Goal: Task Accomplishment & Management: Complete application form

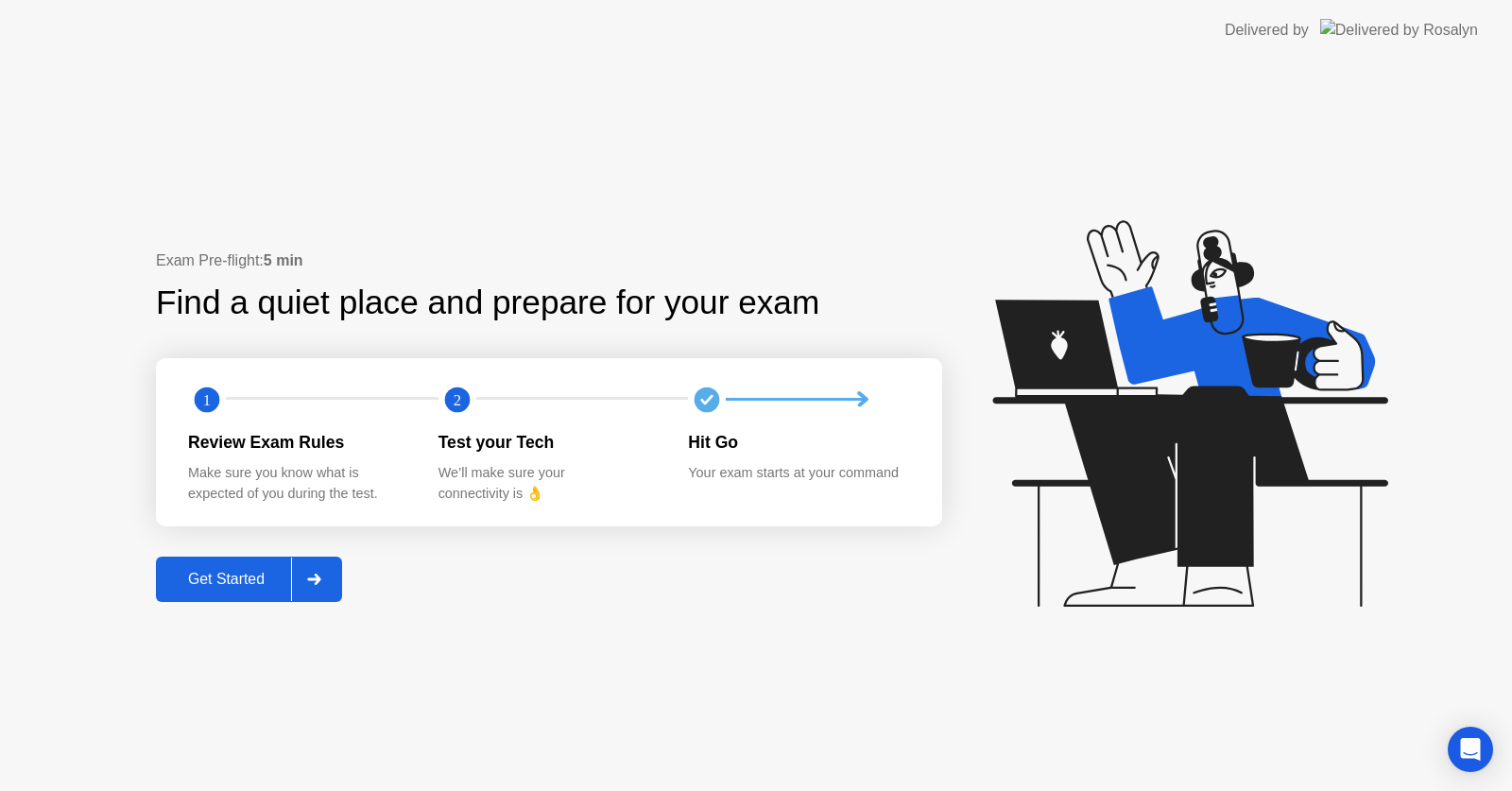
click at [306, 572] on div at bounding box center [314, 579] width 46 height 44
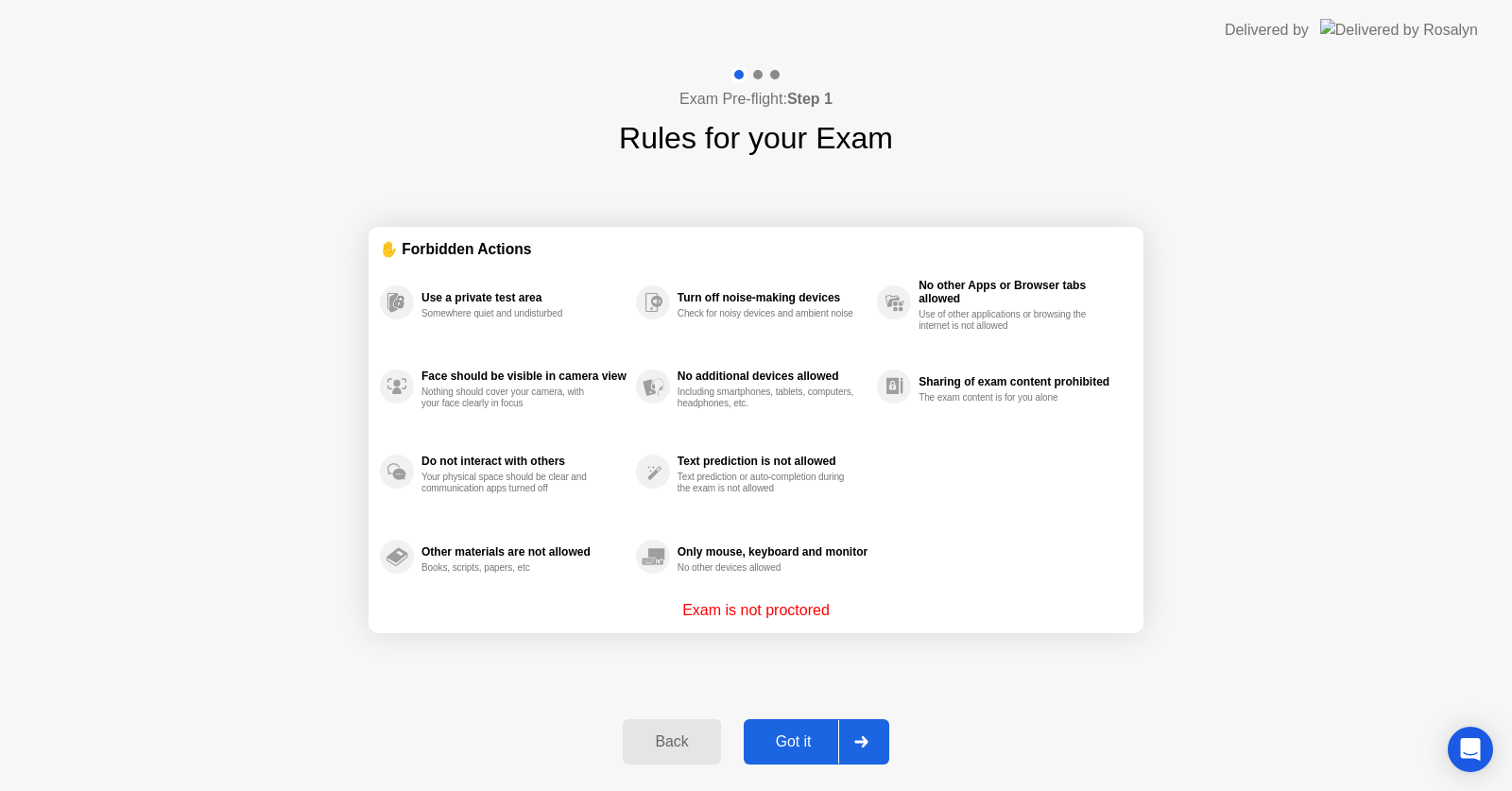
click at [793, 754] on button "Got it" at bounding box center [816, 742] width 146 height 46
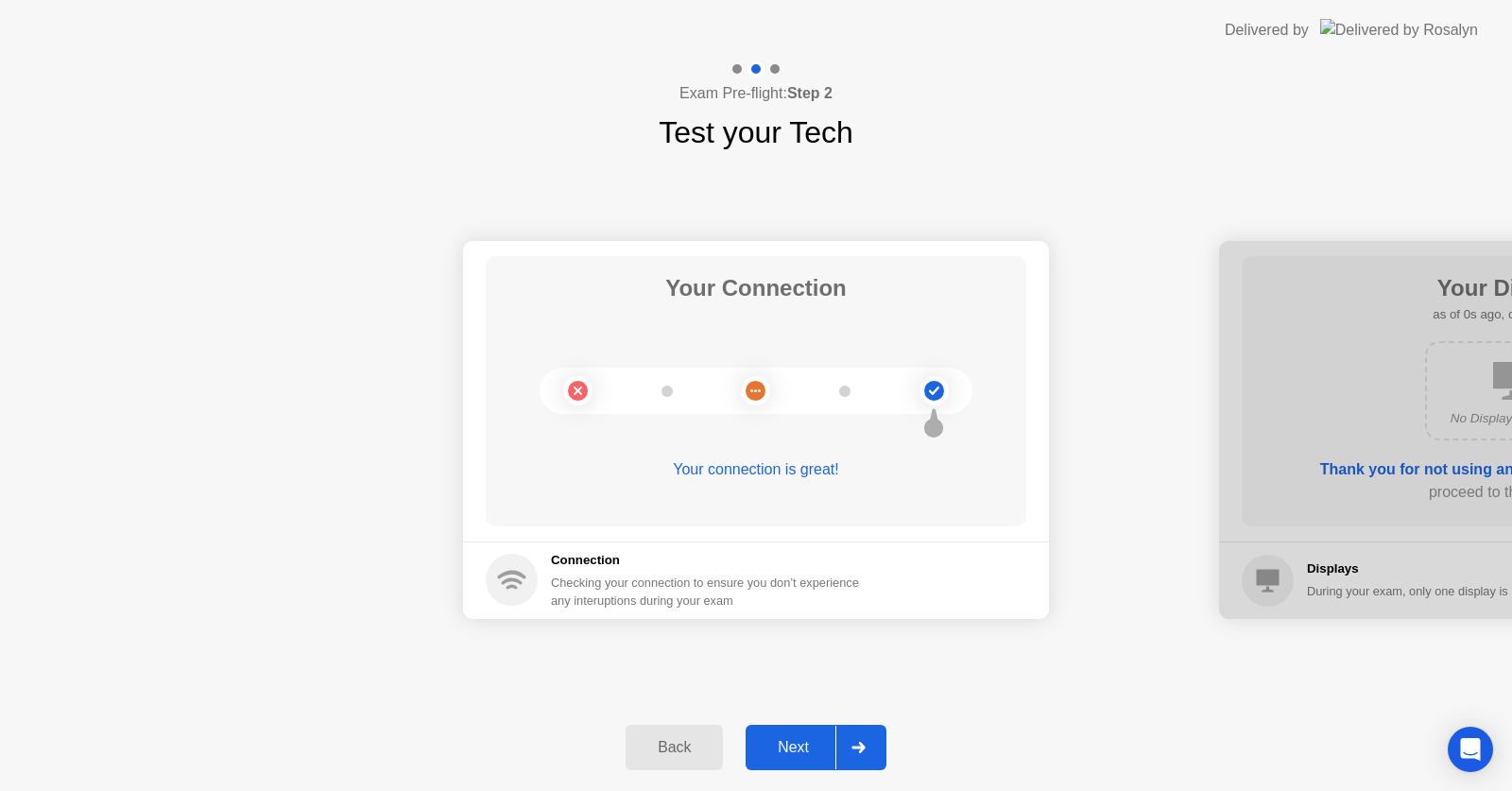
click at [793, 754] on div "Next" at bounding box center [793, 746] width 84 height 17
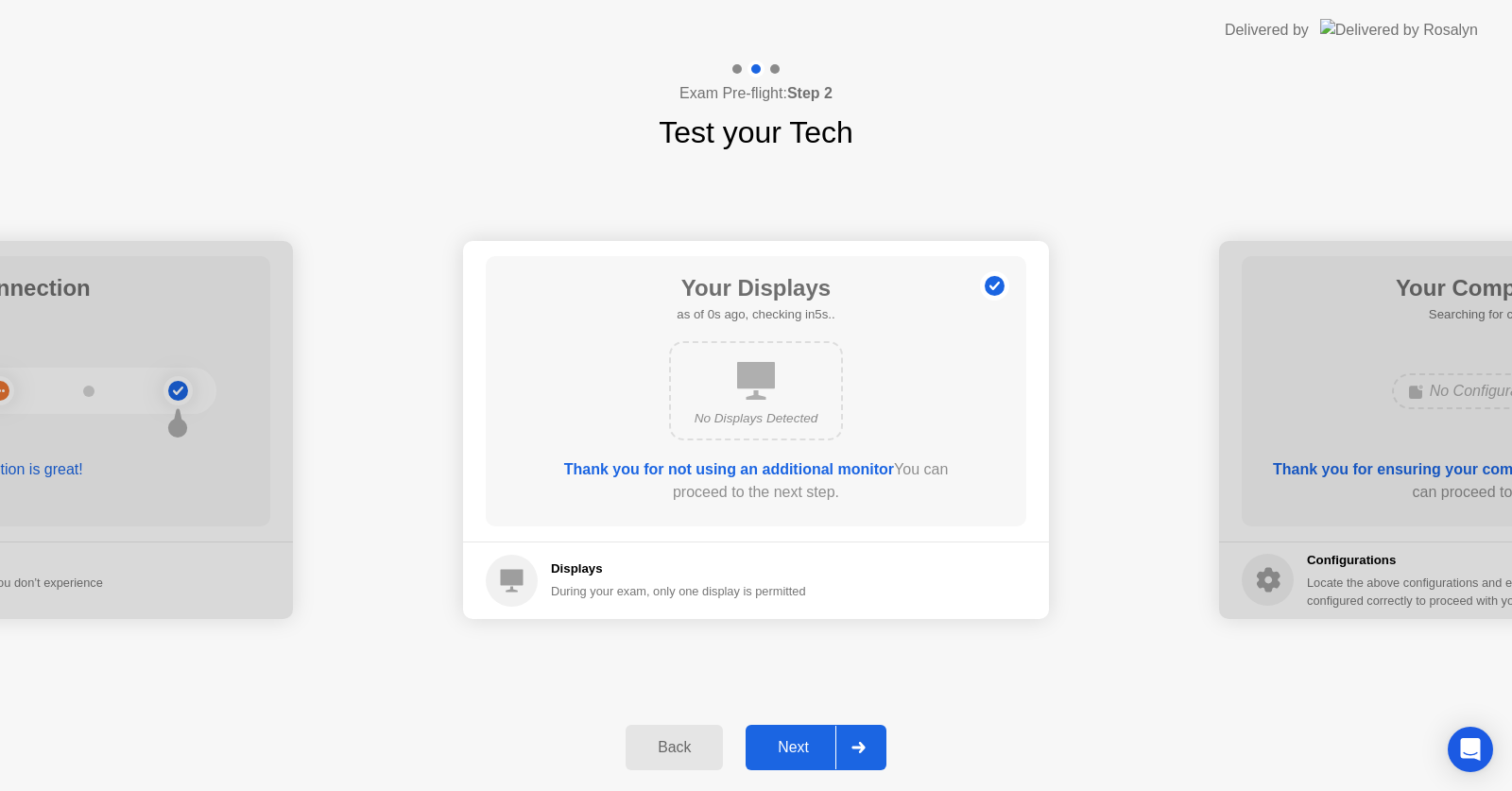
click at [793, 754] on div "Next" at bounding box center [793, 746] width 84 height 17
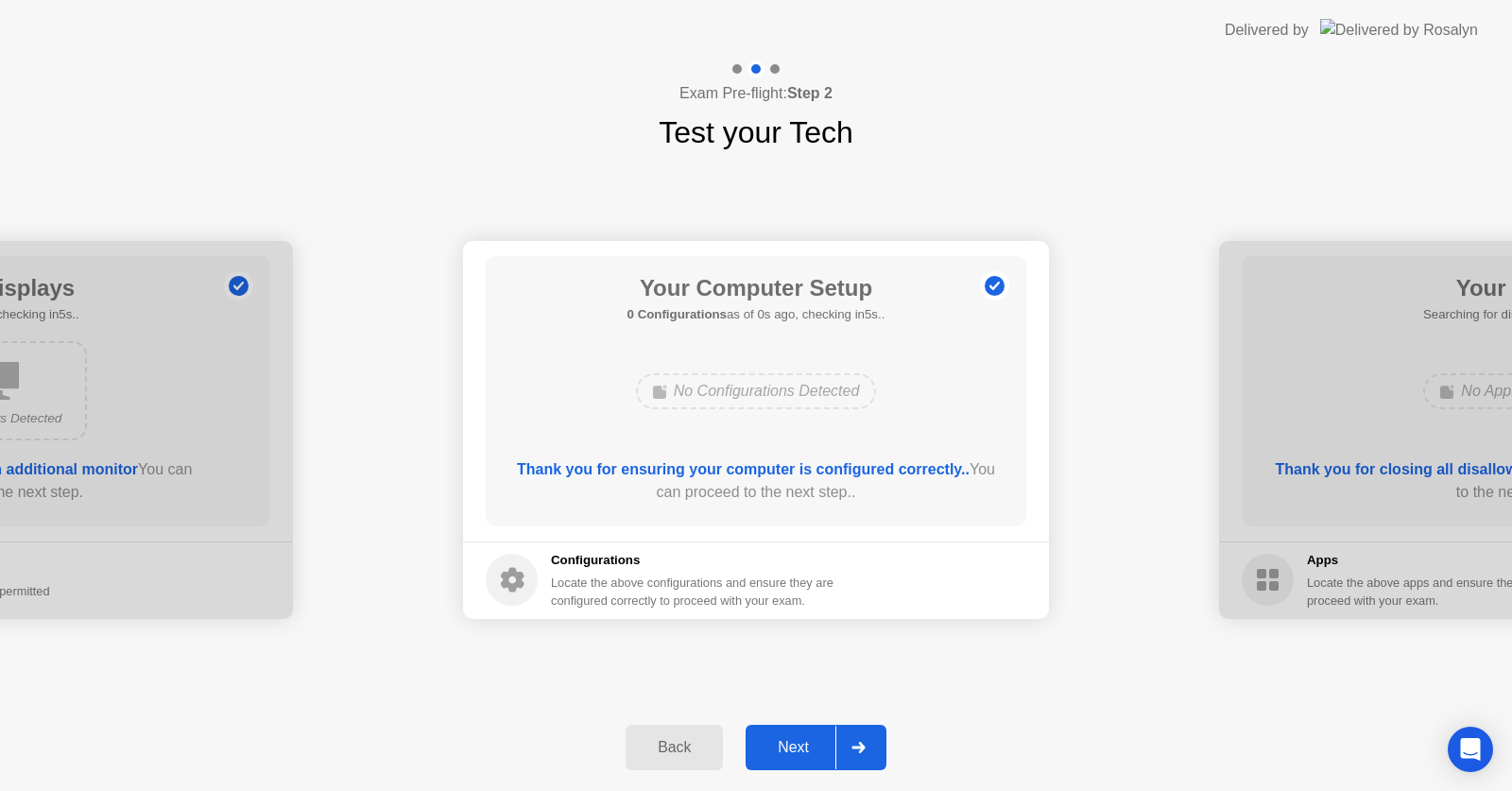
click at [793, 754] on div "Next" at bounding box center [793, 746] width 84 height 17
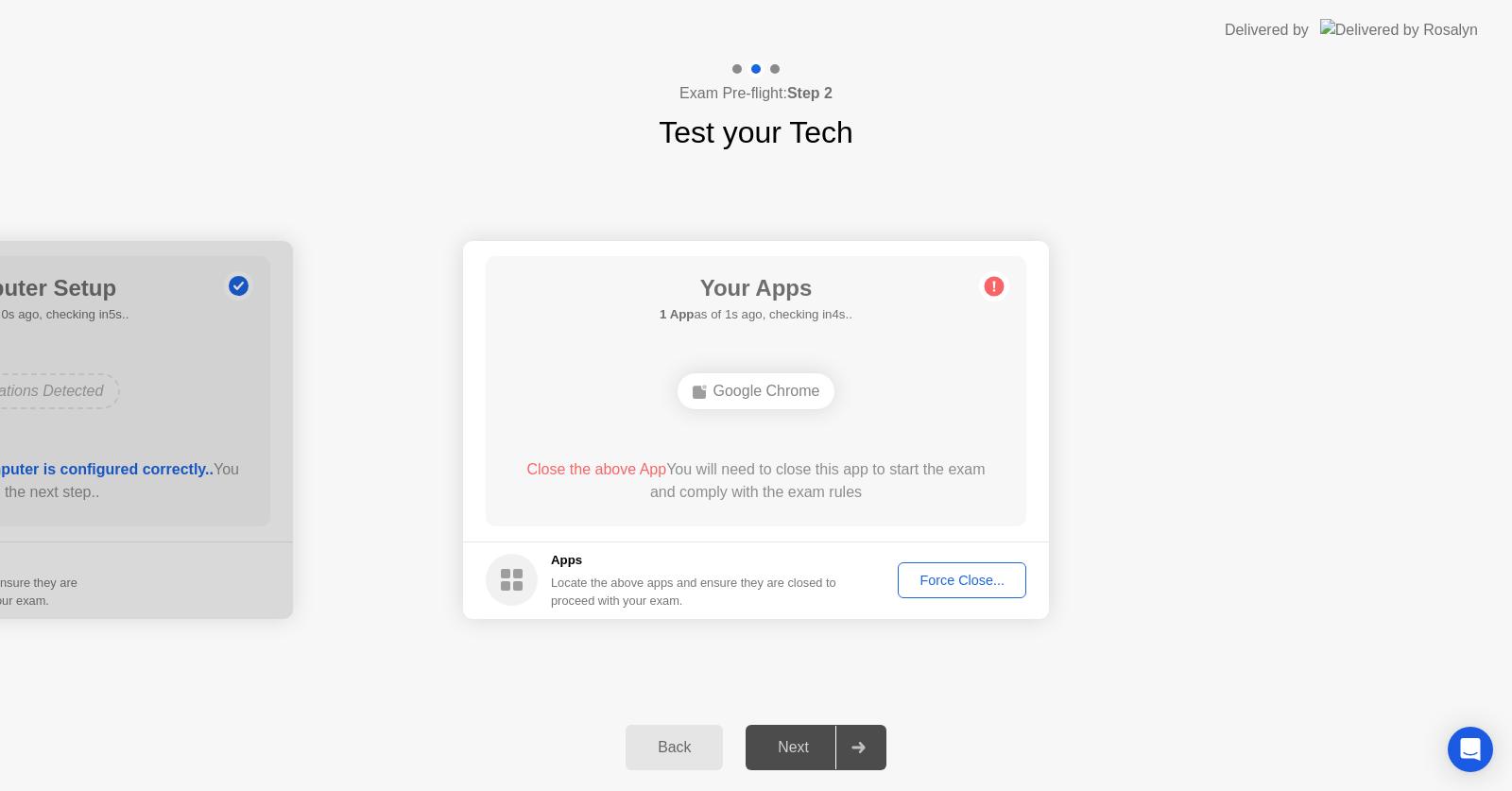
click at [978, 586] on div "Force Close..." at bounding box center [962, 579] width 115 height 15
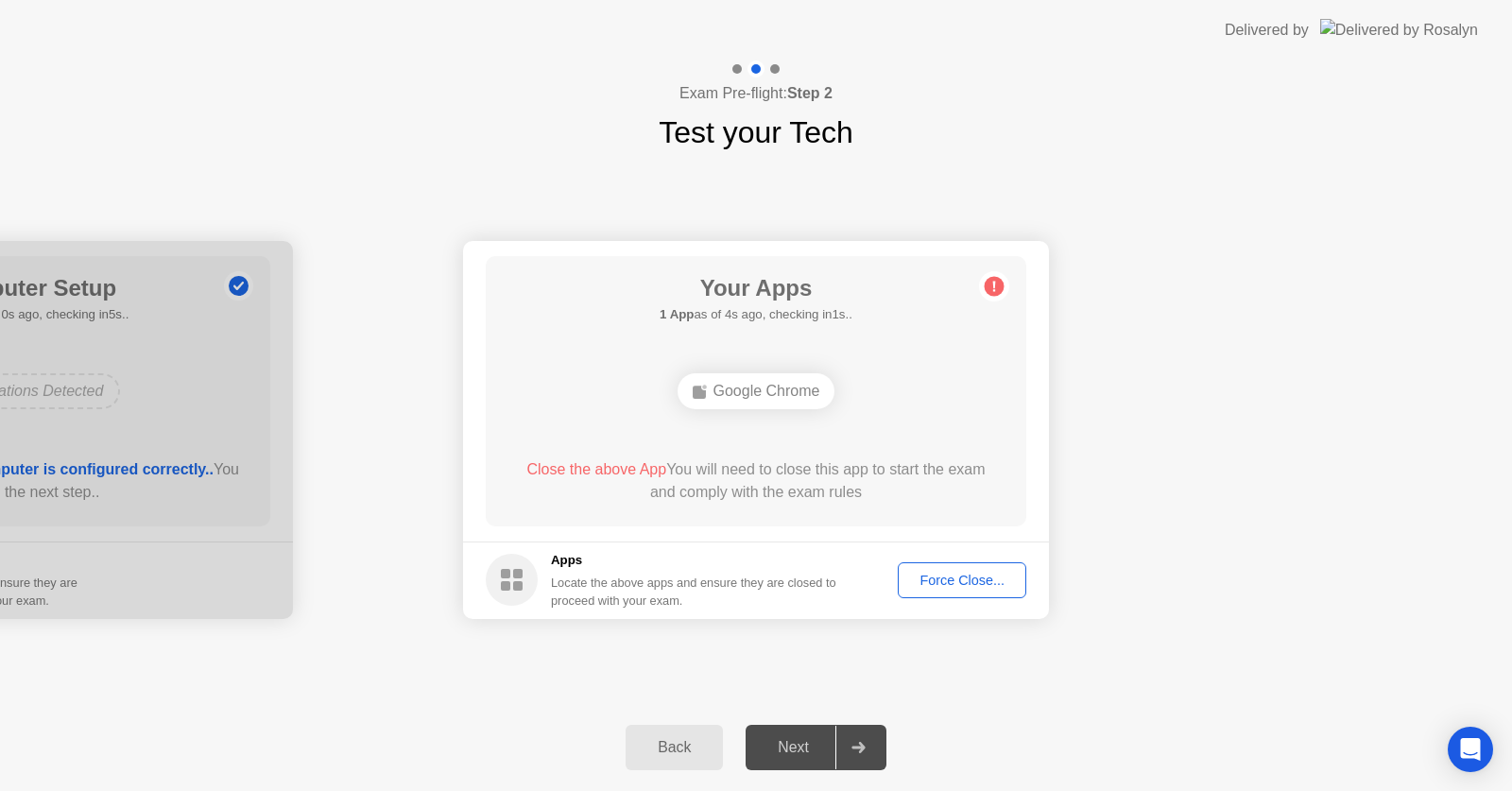
click at [944, 582] on div "Force Close..." at bounding box center [962, 579] width 115 height 15
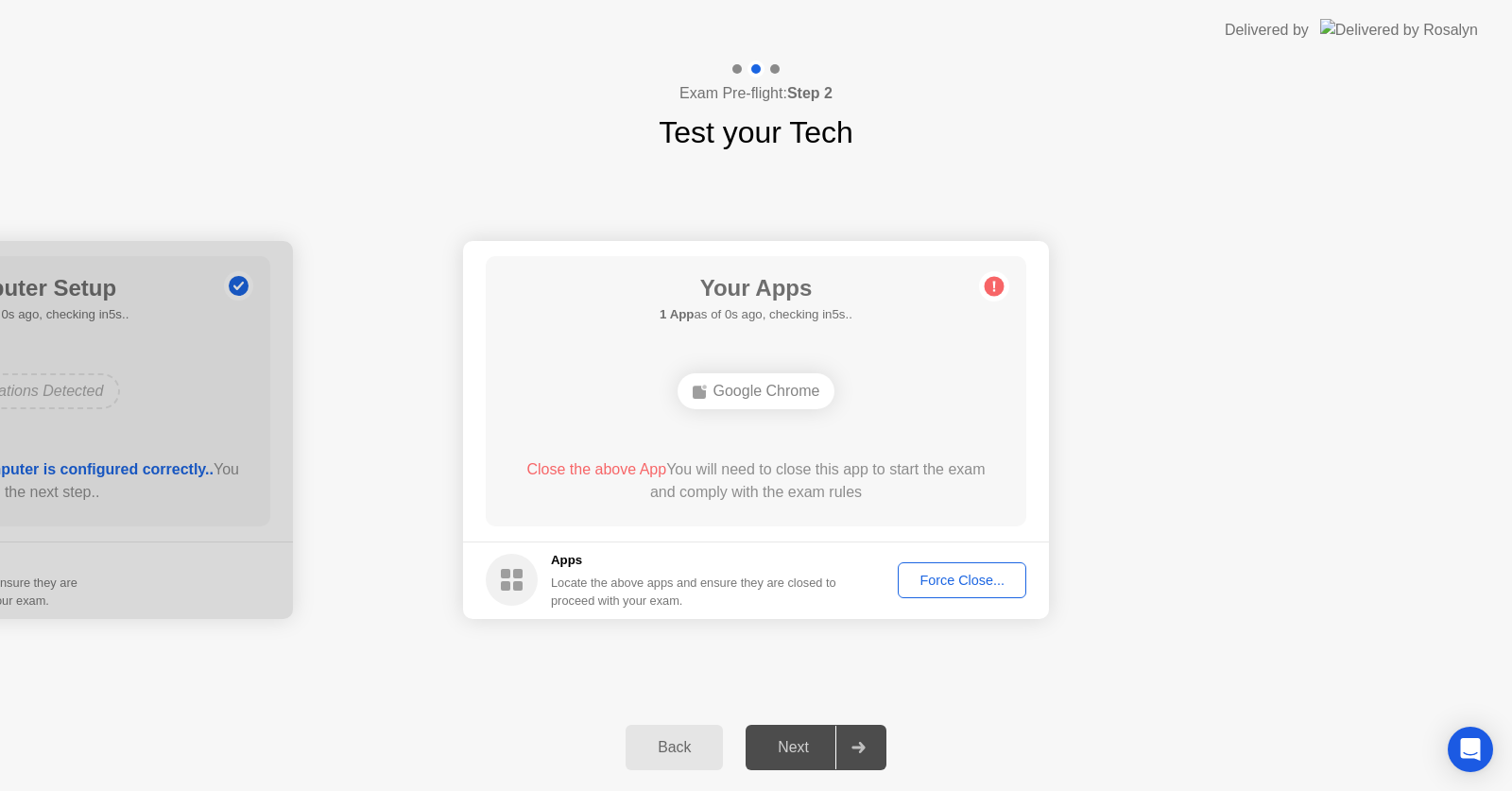
click at [788, 750] on div "Next" at bounding box center [793, 746] width 84 height 17
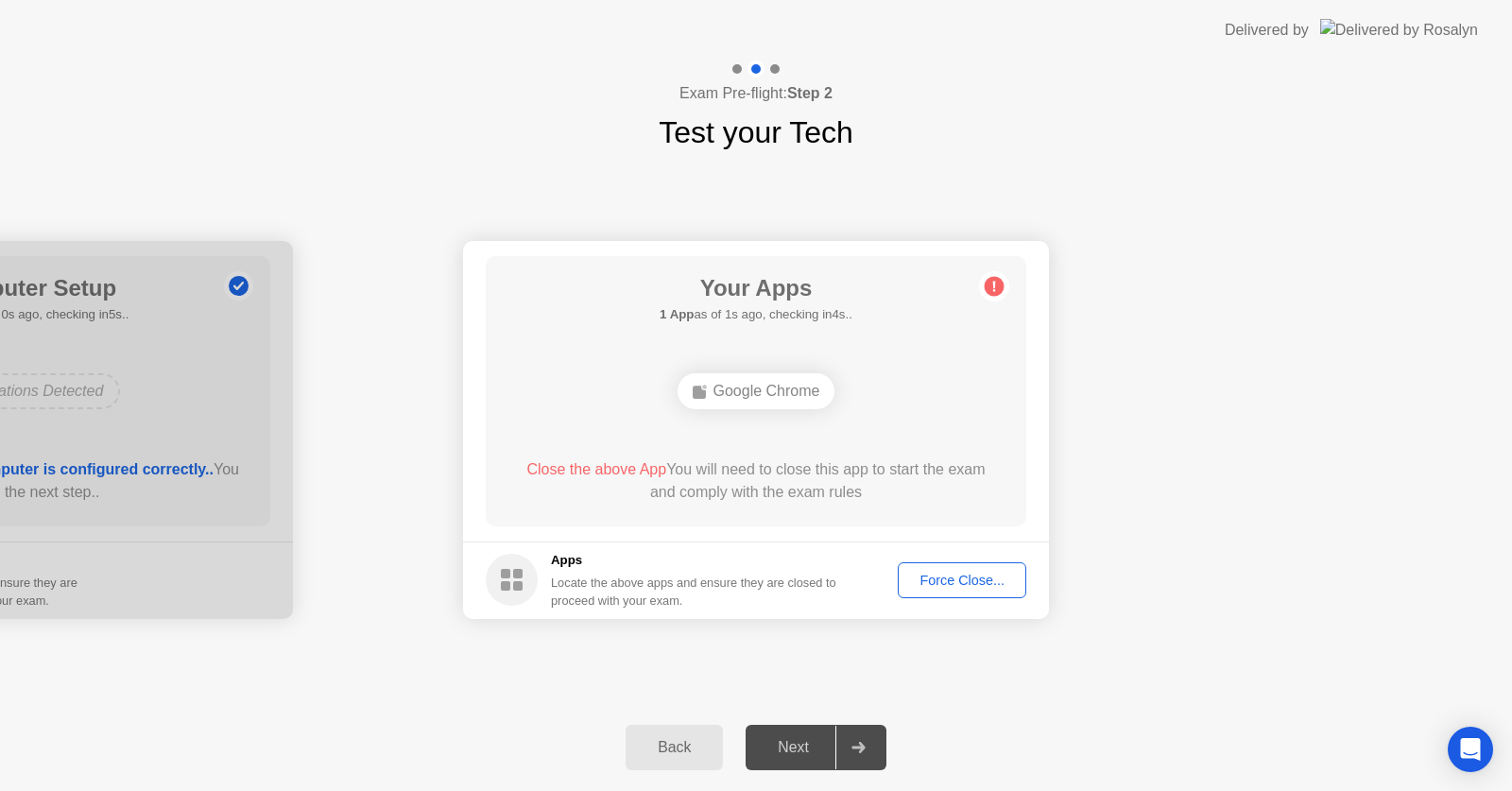
click at [788, 750] on div "Next" at bounding box center [793, 746] width 84 height 17
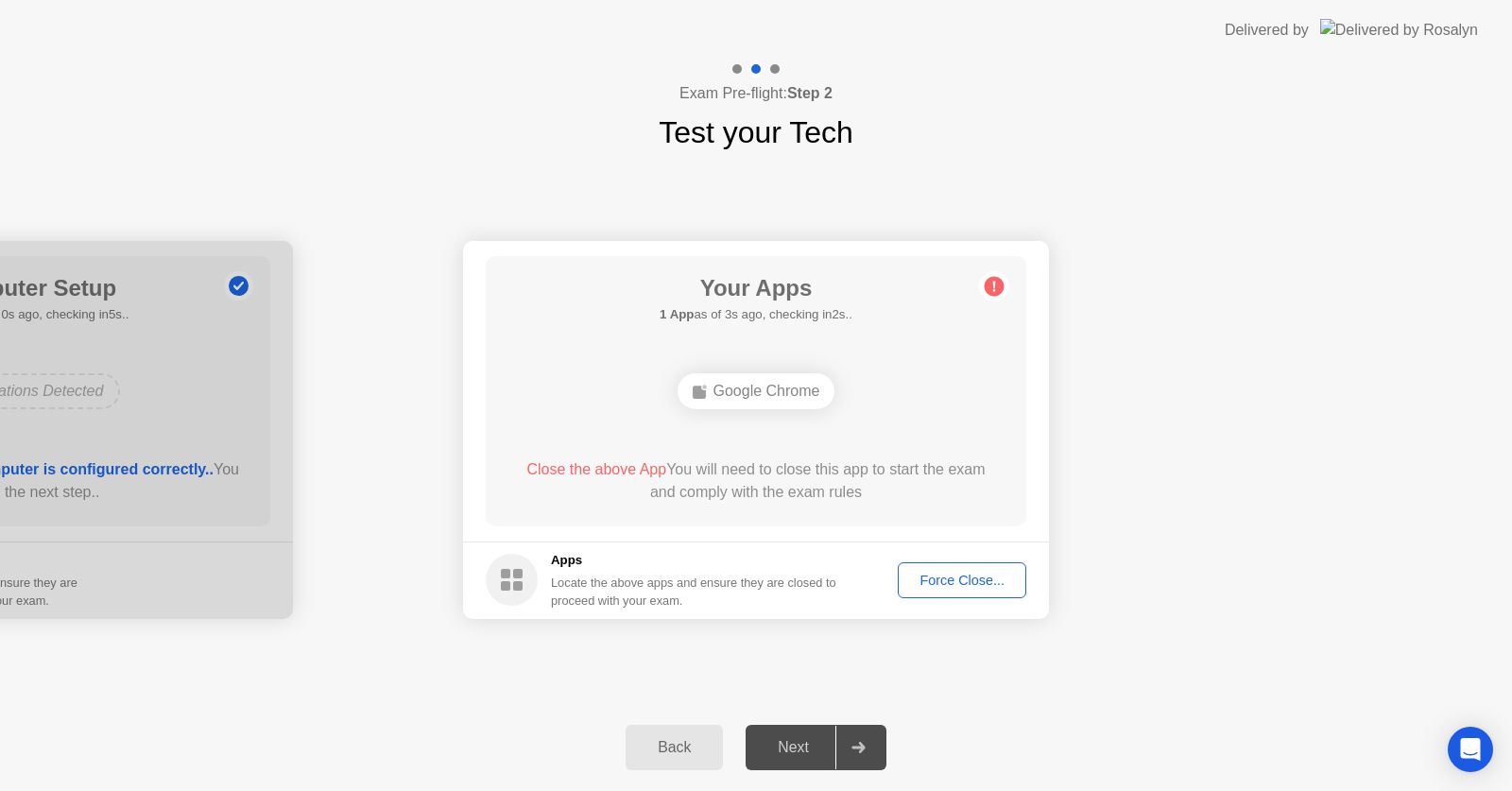
click at [788, 750] on div "Next" at bounding box center [793, 746] width 84 height 17
click at [789, 749] on div "Next" at bounding box center [793, 746] width 84 height 17
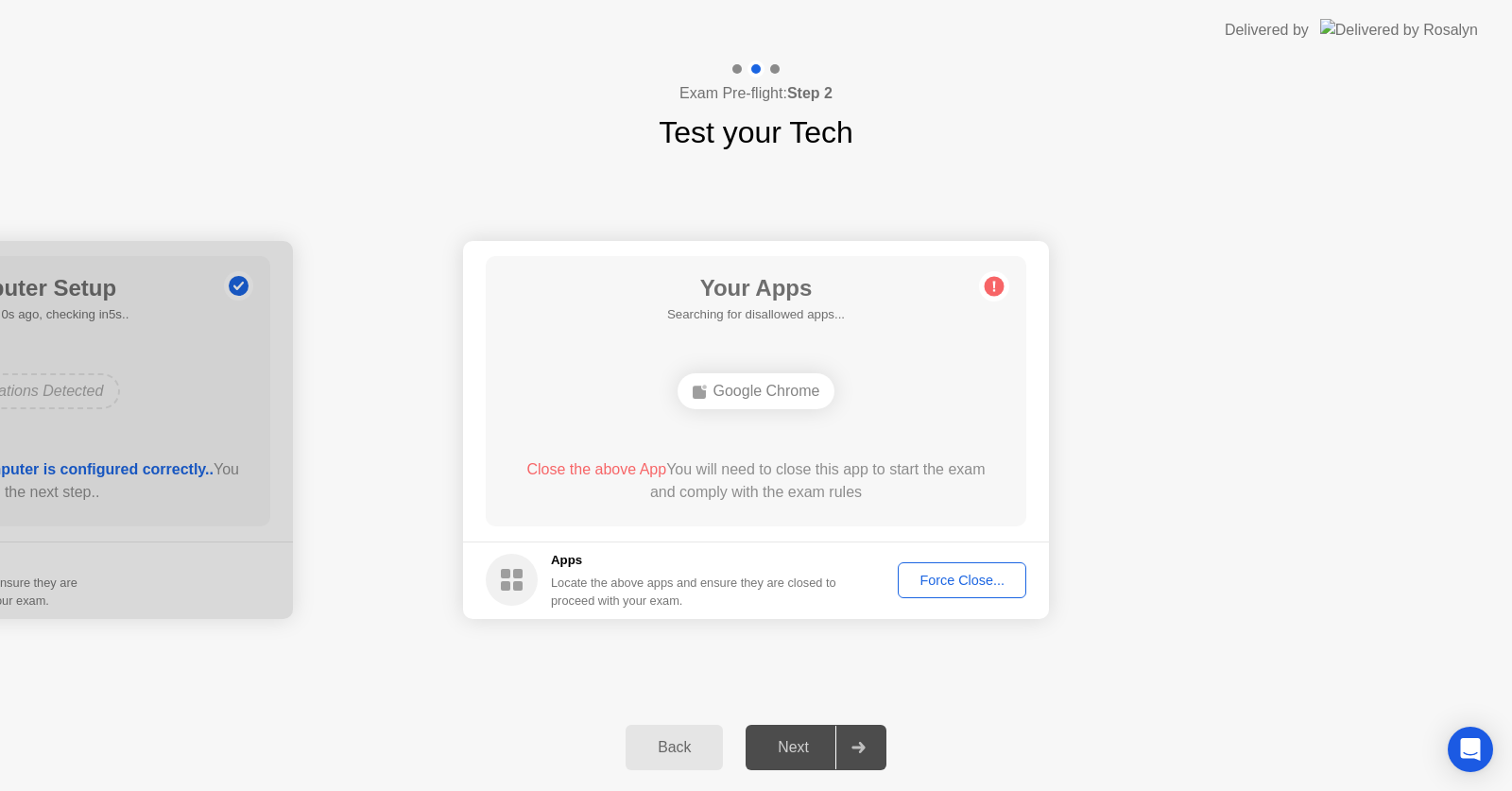
click at [789, 749] on div "Next" at bounding box center [793, 746] width 84 height 17
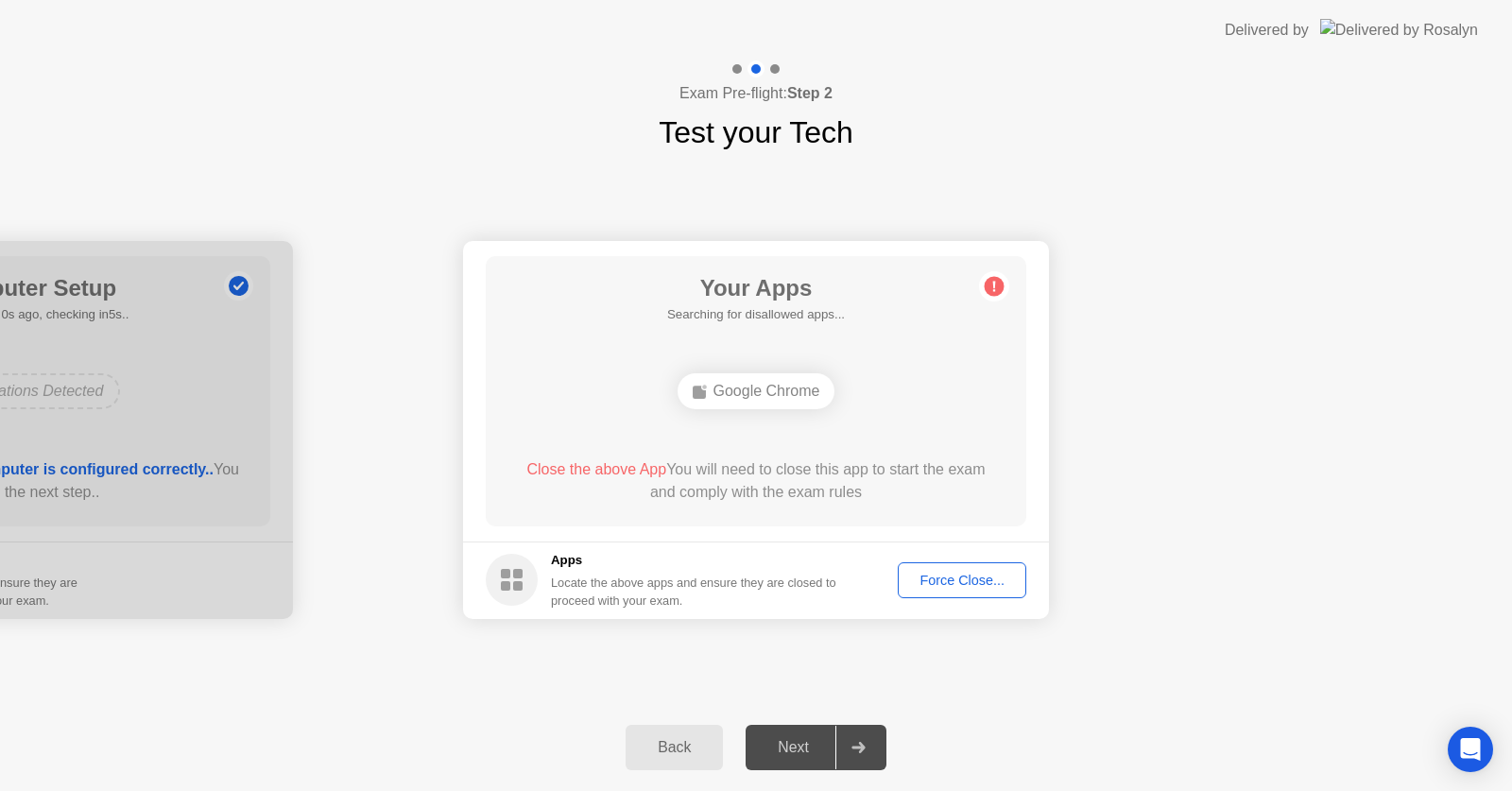
click at [789, 749] on div "Next" at bounding box center [793, 746] width 84 height 17
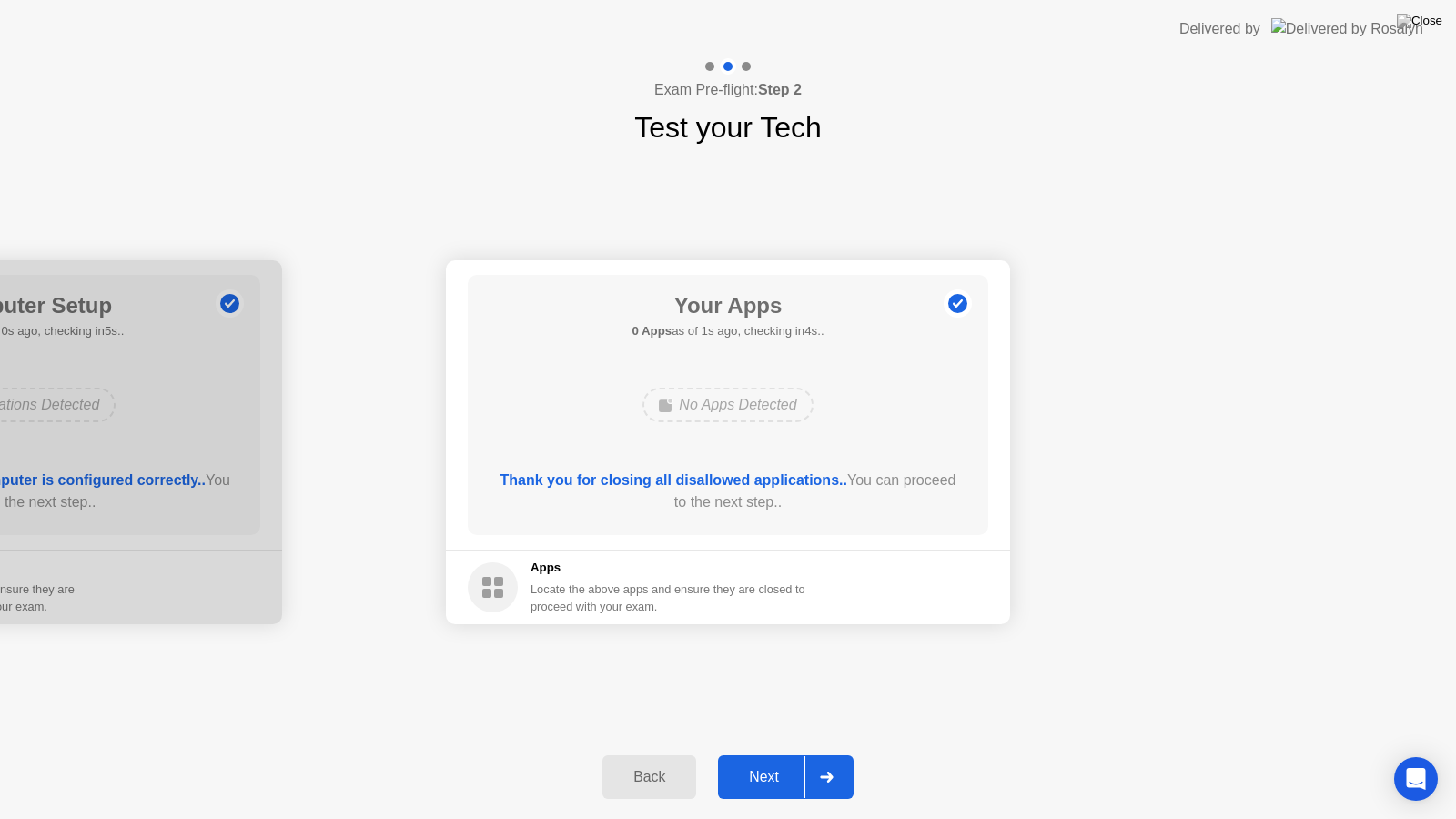
drag, startPoint x: 760, startPoint y: 722, endPoint x: 759, endPoint y: 778, distance: 56.0
click at [759, 761] on div "Next" at bounding box center [764, 777] width 81 height 16
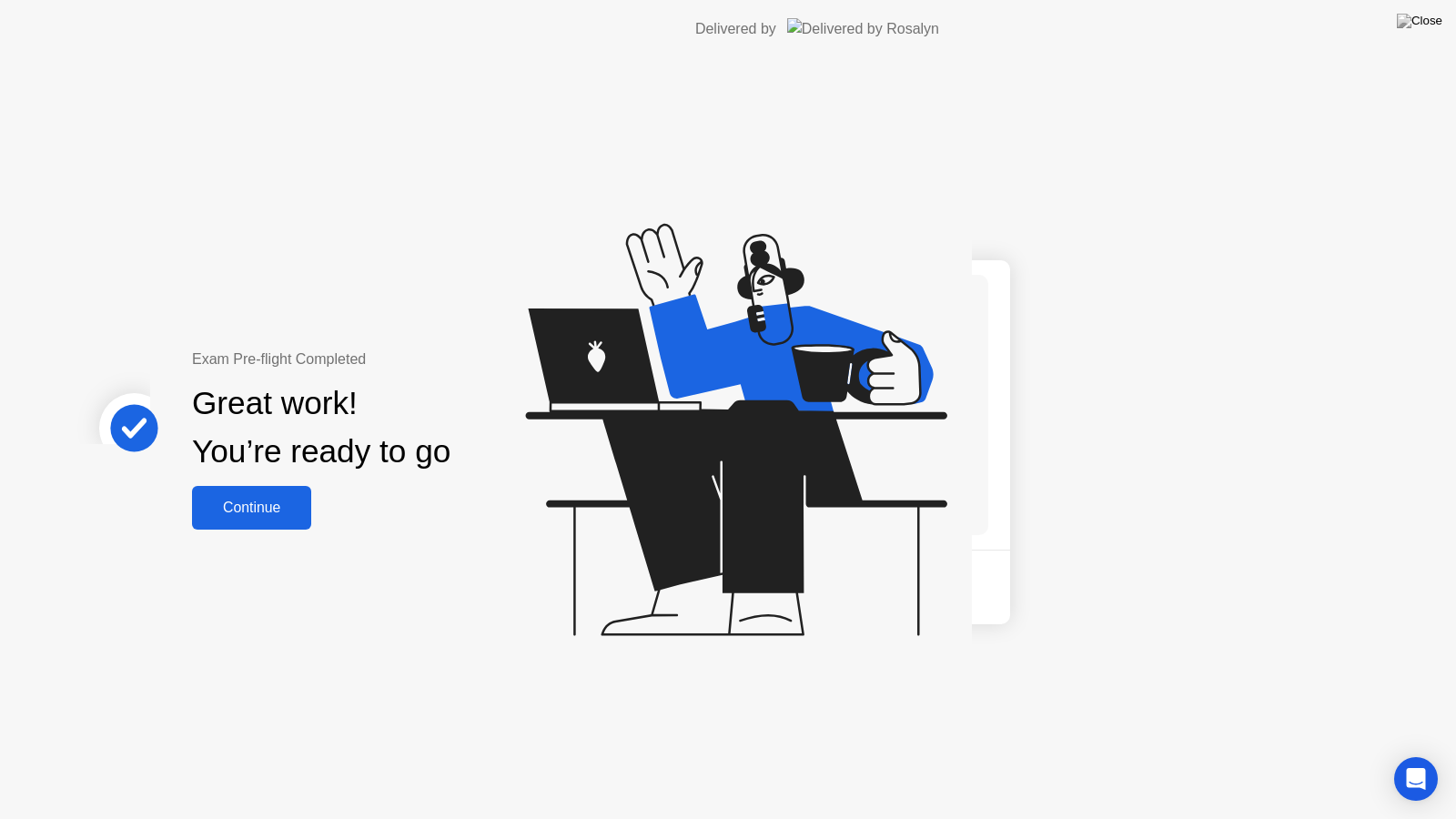
click at [759, 761] on div "Exam Pre-flight Completed Great work! You’re ready to go Continue" at bounding box center [485, 439] width 972 height 761
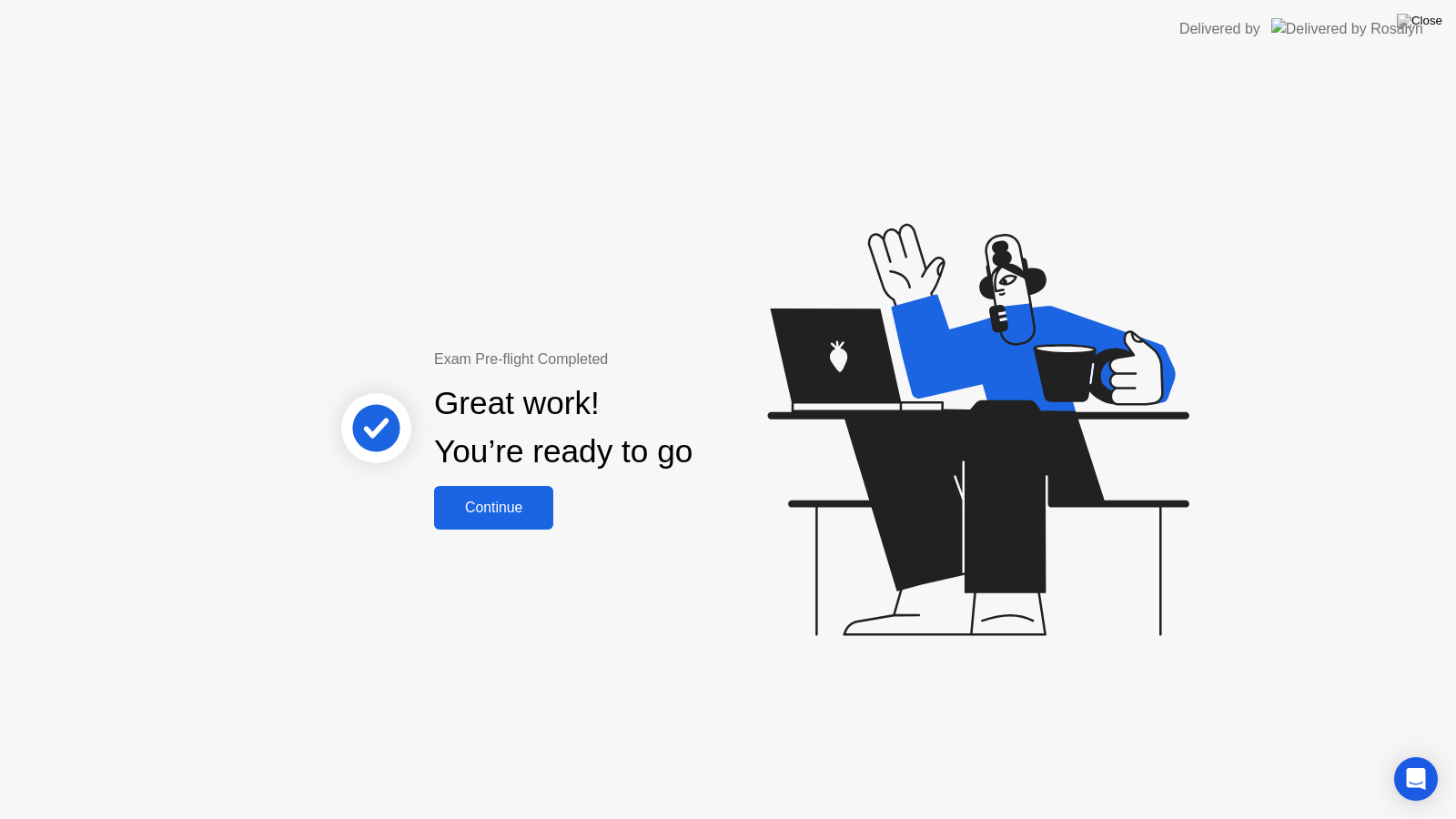
click at [502, 521] on button "Continue" at bounding box center [493, 508] width 119 height 44
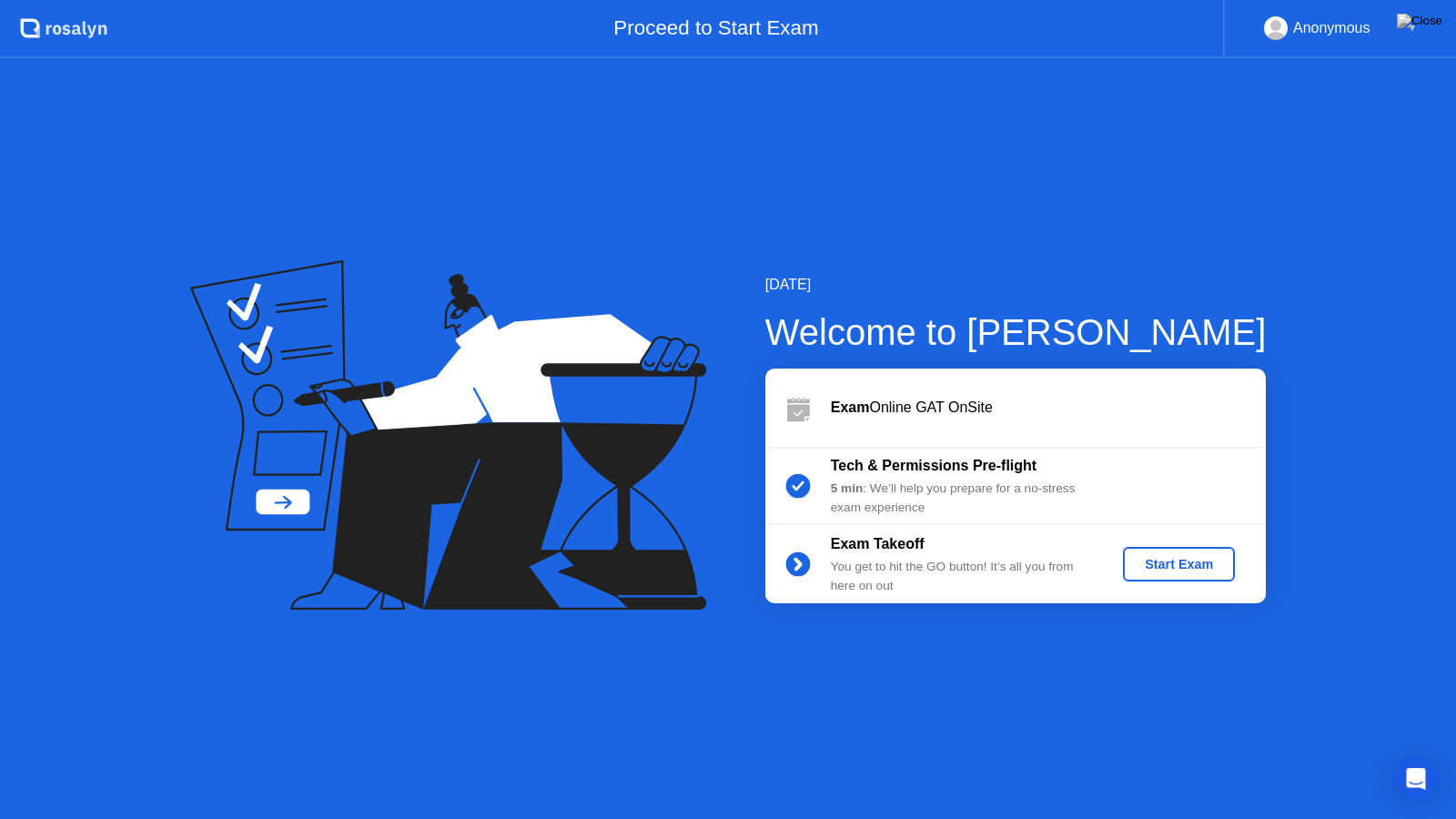
click at [1203, 552] on button "Start Exam" at bounding box center [1179, 564] width 112 height 34
